Goal: Transaction & Acquisition: Purchase product/service

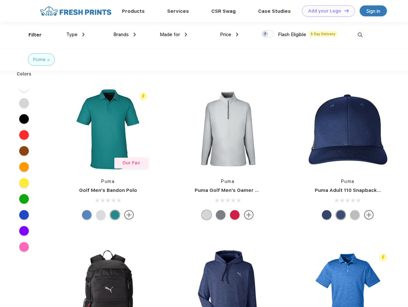
scroll to position [0, 0]
click at [326, 11] on link "Add your Logo Design Tool" at bounding box center [328, 10] width 53 height 11
click at [0, 0] on div "Design Tool" at bounding box center [0, 0] width 0 height 0
click at [343, 11] on link "Add your Logo Design Tool" at bounding box center [328, 10] width 53 height 11
click at [31, 35] on div "Filter" at bounding box center [34, 34] width 13 height 7
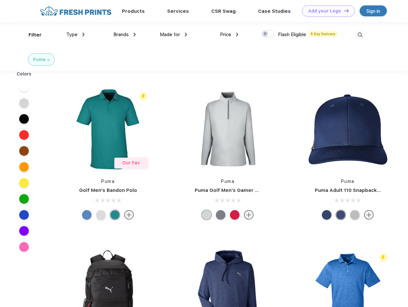
click at [76, 35] on span "Type" at bounding box center [71, 35] width 11 height 6
click at [124, 35] on span "Brands" at bounding box center [120, 35] width 15 height 6
click at [173, 35] on span "Made for" at bounding box center [170, 35] width 20 height 6
click at [229, 35] on span "Price" at bounding box center [225, 35] width 11 height 6
click at [267, 34] on div at bounding box center [267, 33] width 12 height 7
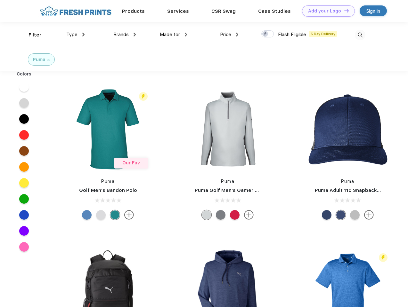
click at [265, 34] on input "checkbox" at bounding box center [263, 32] width 4 height 4
click at [360, 35] on img at bounding box center [359, 35] width 11 height 11
